Goal: Task Accomplishment & Management: Manage account settings

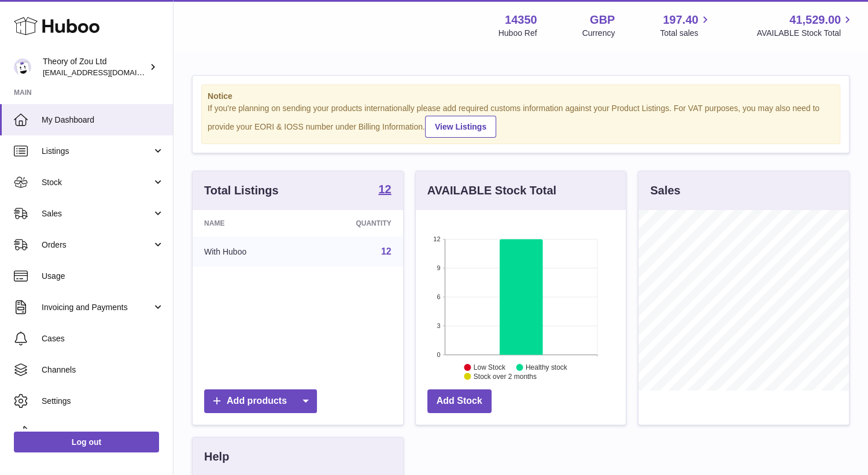
scroll to position [181, 211]
click at [153, 181] on link "Stock" at bounding box center [86, 182] width 173 height 31
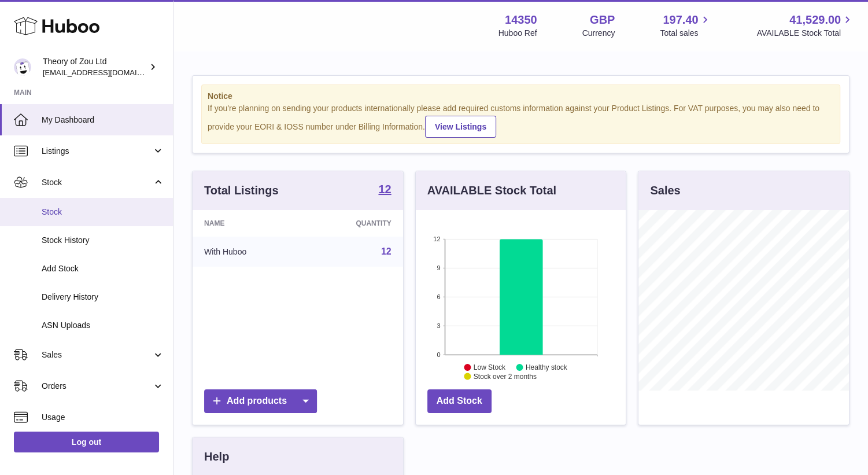
click at [91, 212] on span "Stock" at bounding box center [103, 212] width 123 height 11
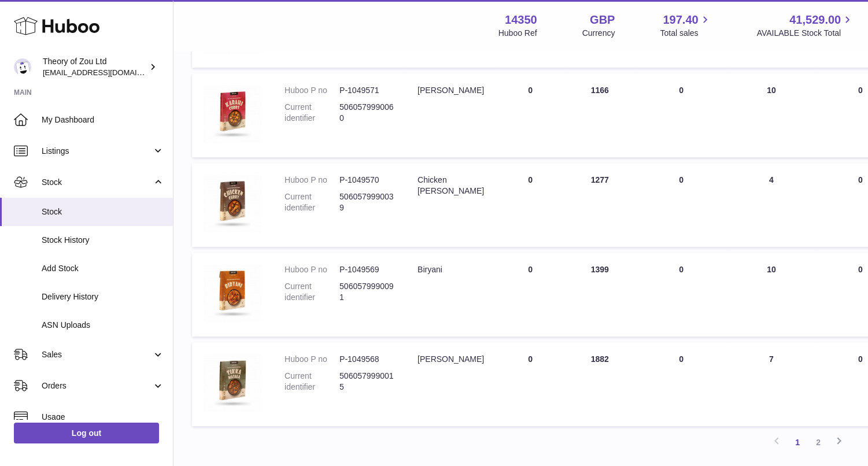
scroll to position [752, 0]
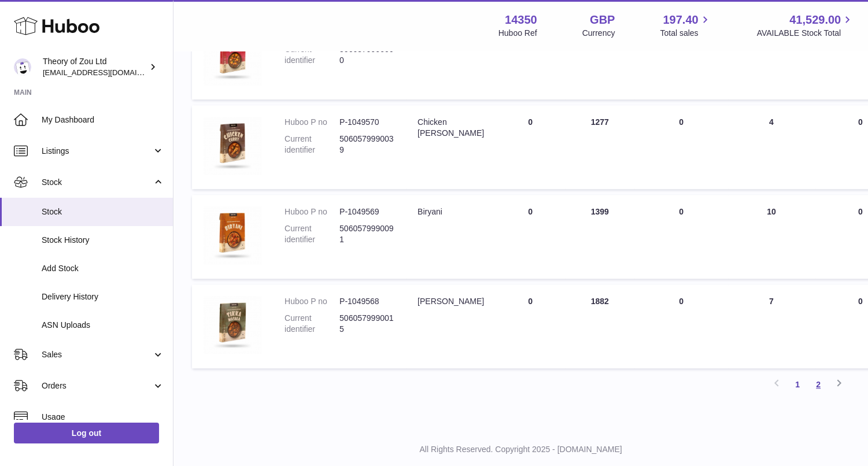
click at [820, 383] on link "2" at bounding box center [818, 384] width 21 height 21
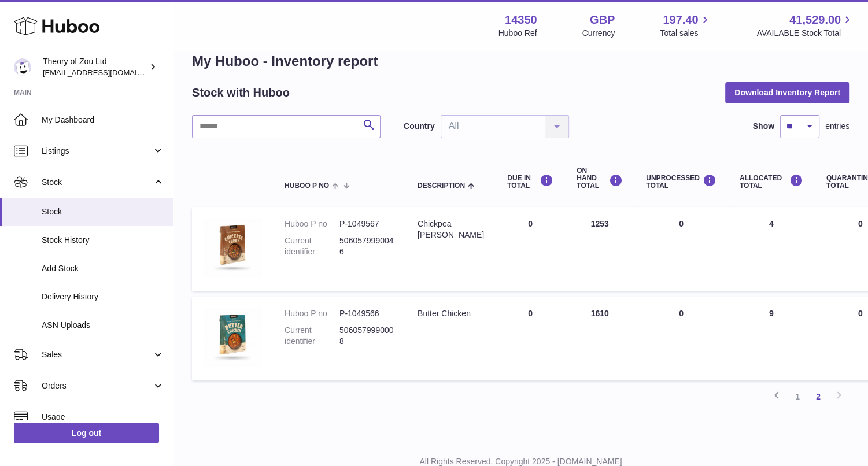
scroll to position [6, 0]
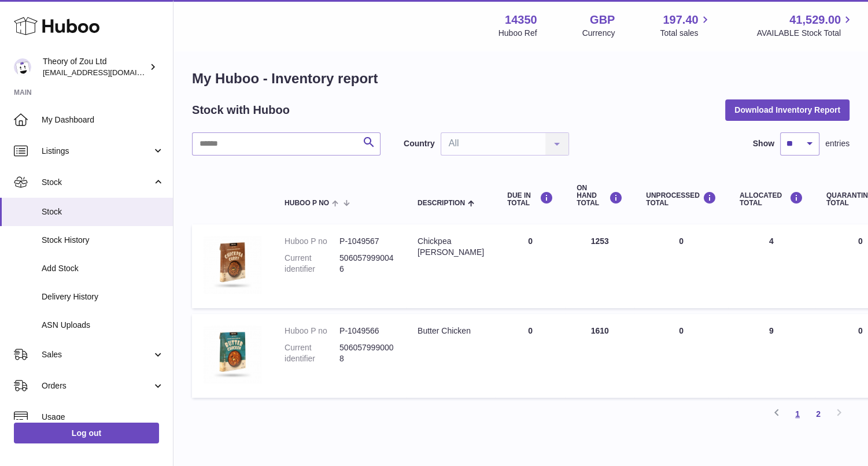
click at [797, 414] on link "1" at bounding box center [797, 414] width 21 height 21
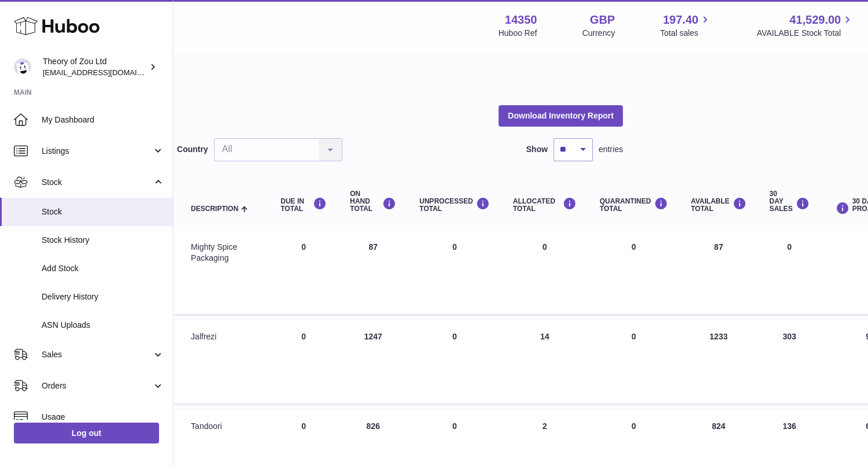
scroll to position [0, 231]
